Goal: Task Accomplishment & Management: Manage account settings

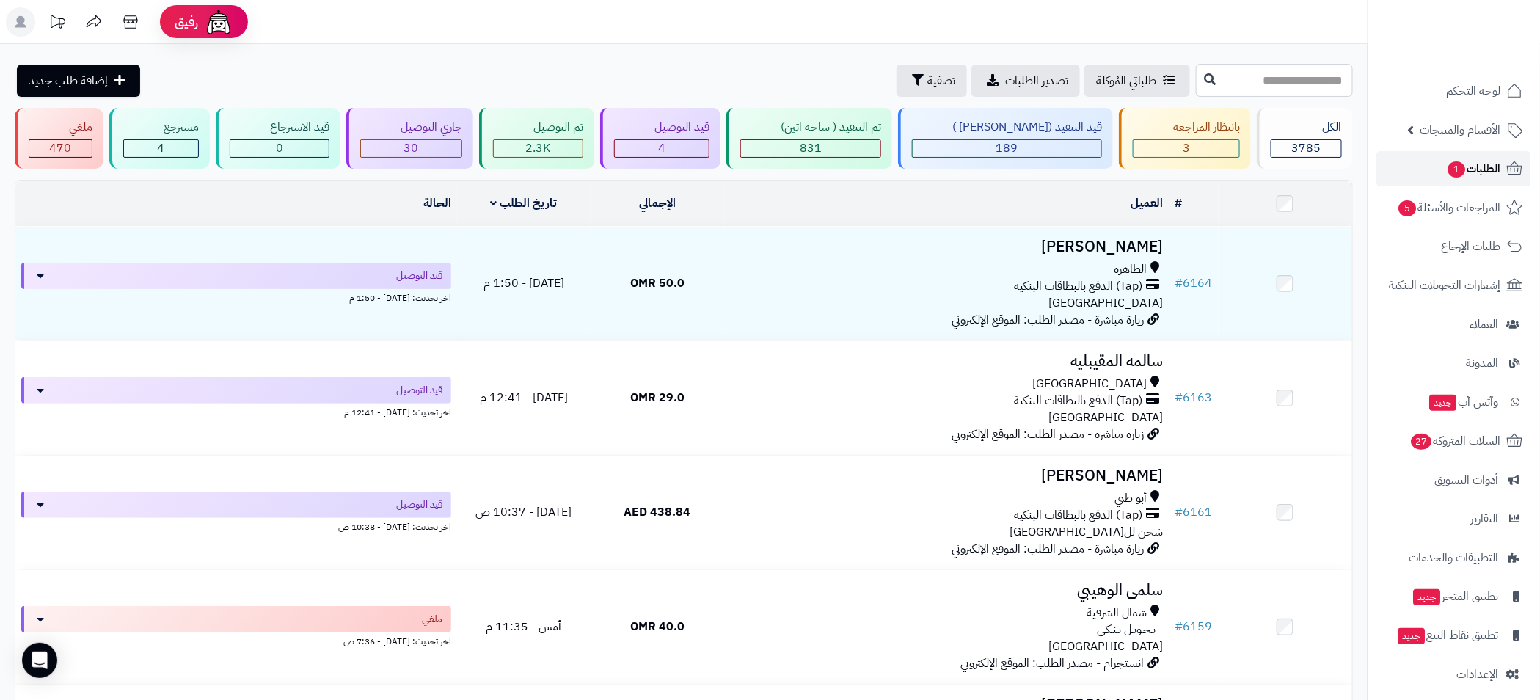
click at [1463, 172] on span "1" at bounding box center [1458, 169] width 18 height 16
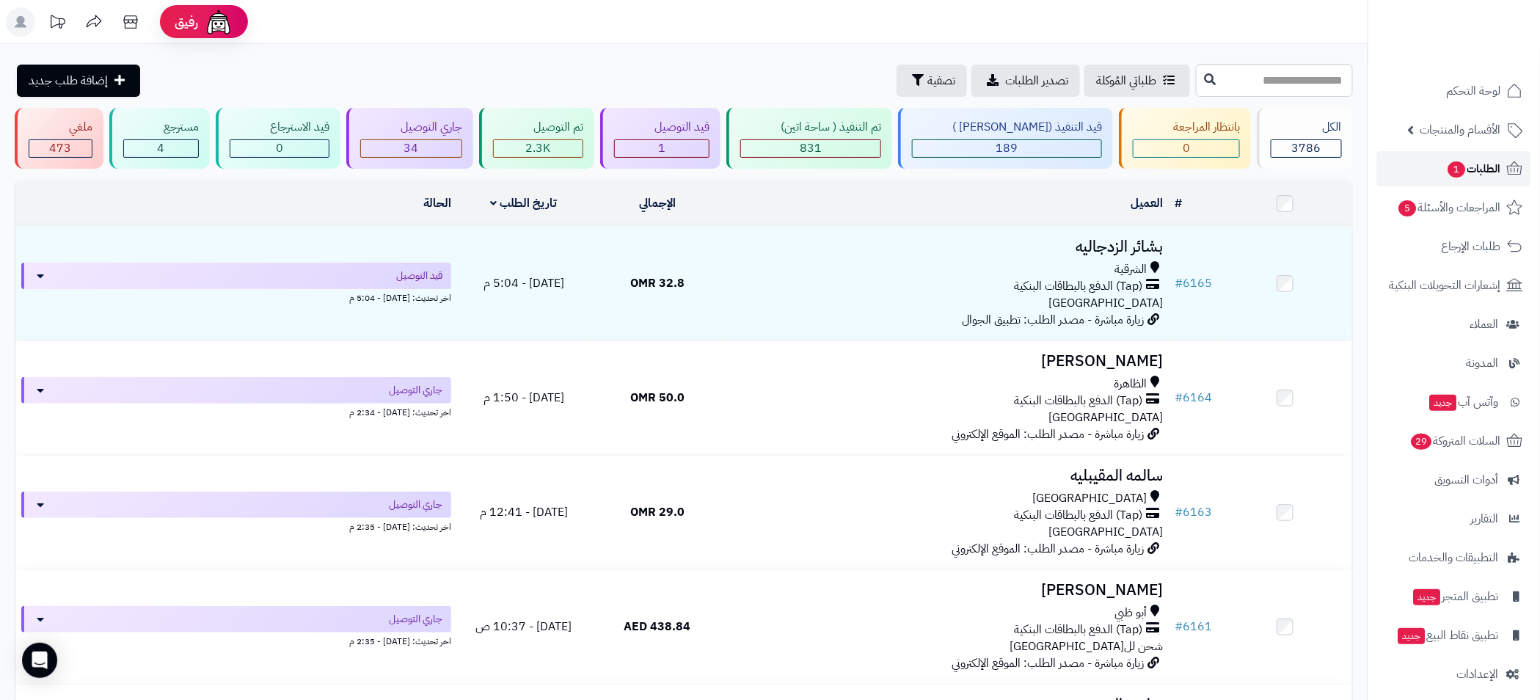
click at [1453, 170] on span "1" at bounding box center [1457, 170] width 19 height 18
click at [1471, 167] on span "الطلبات 1" at bounding box center [1474, 169] width 54 height 21
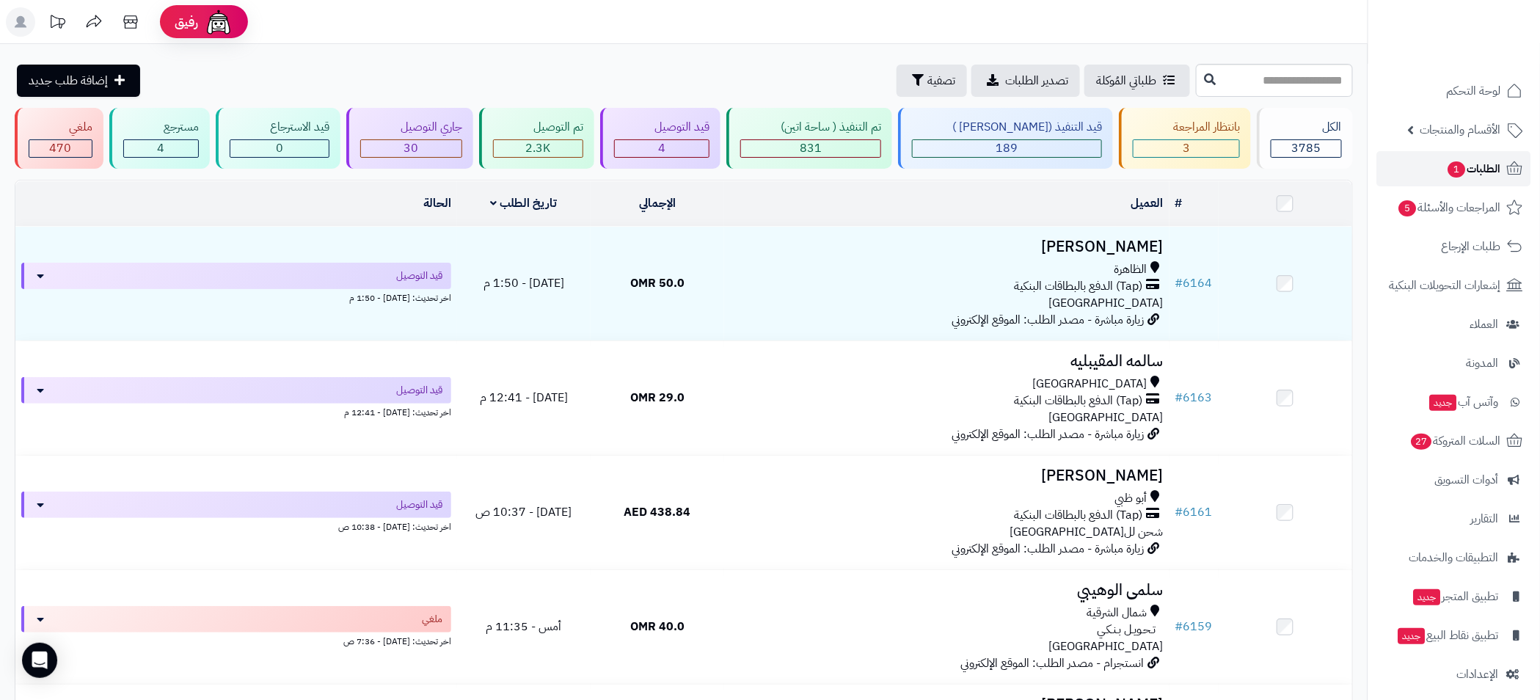
click at [1465, 162] on span "الطلبات 1" at bounding box center [1474, 169] width 54 height 21
